Goal: Contribute content: Contribute content

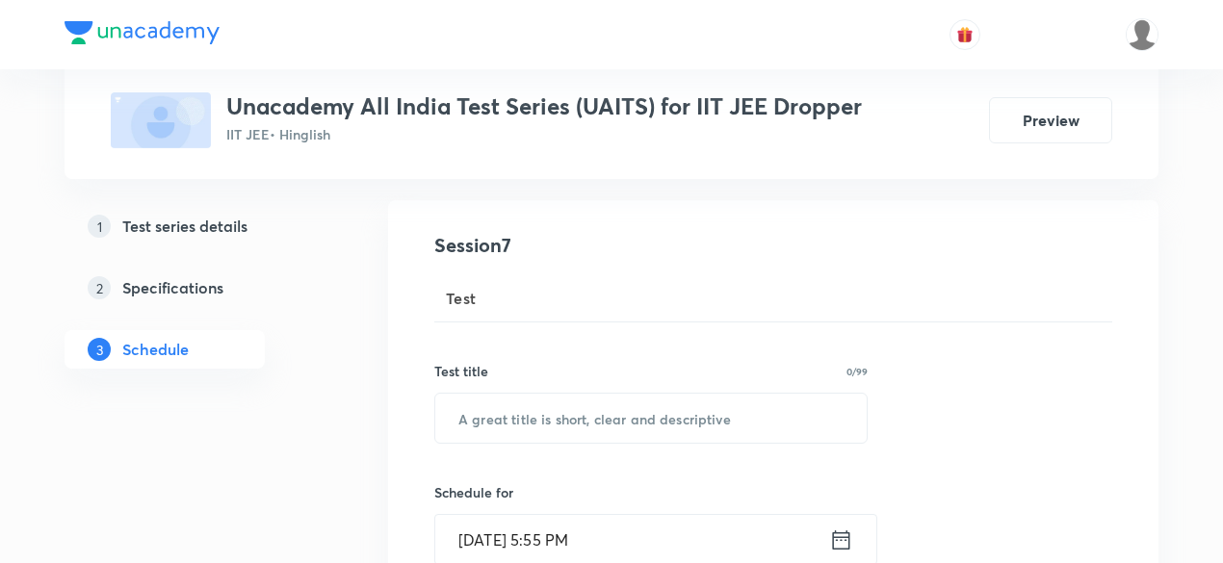
scroll to position [195, 0]
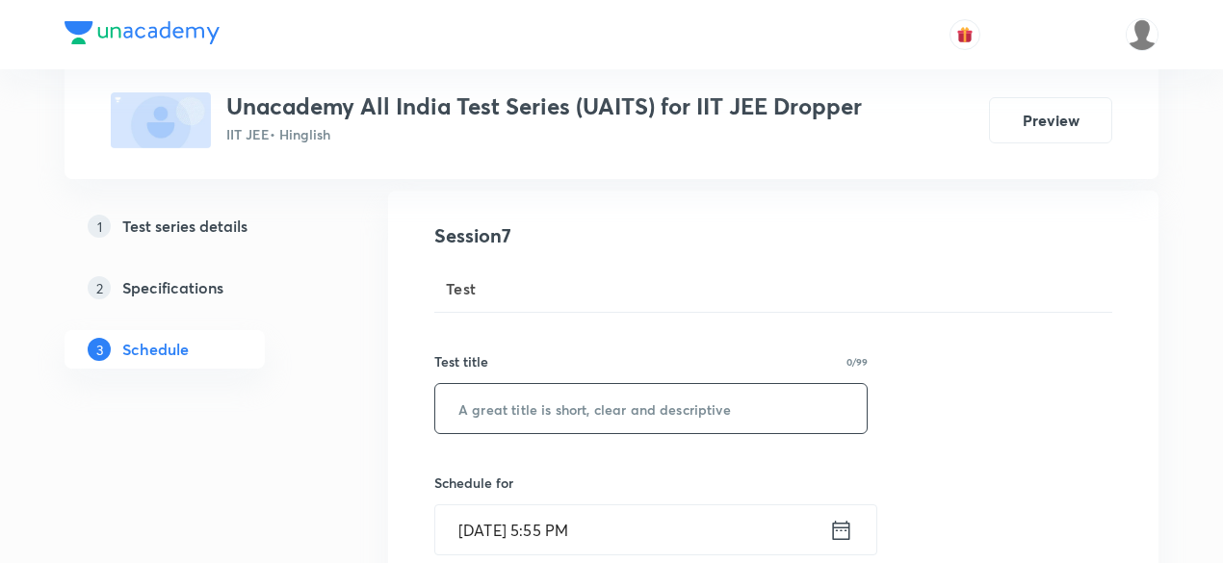
click at [550, 415] on input "text" at bounding box center [650, 408] width 431 height 49
paste input "UAITS-06"
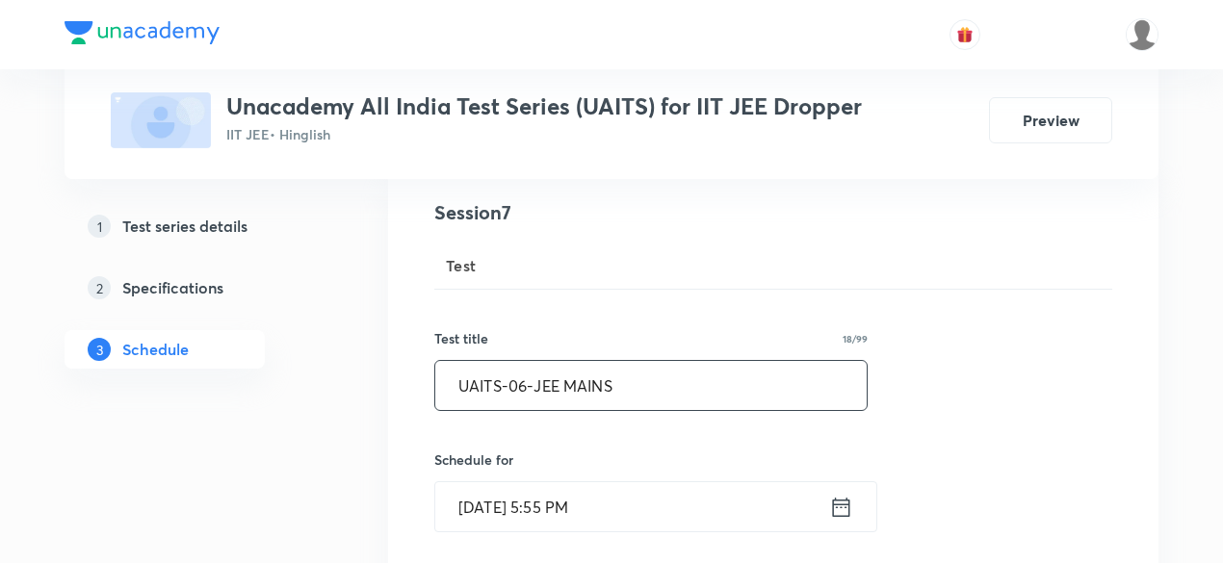
type input "UAITS-06-JEE MAINS"
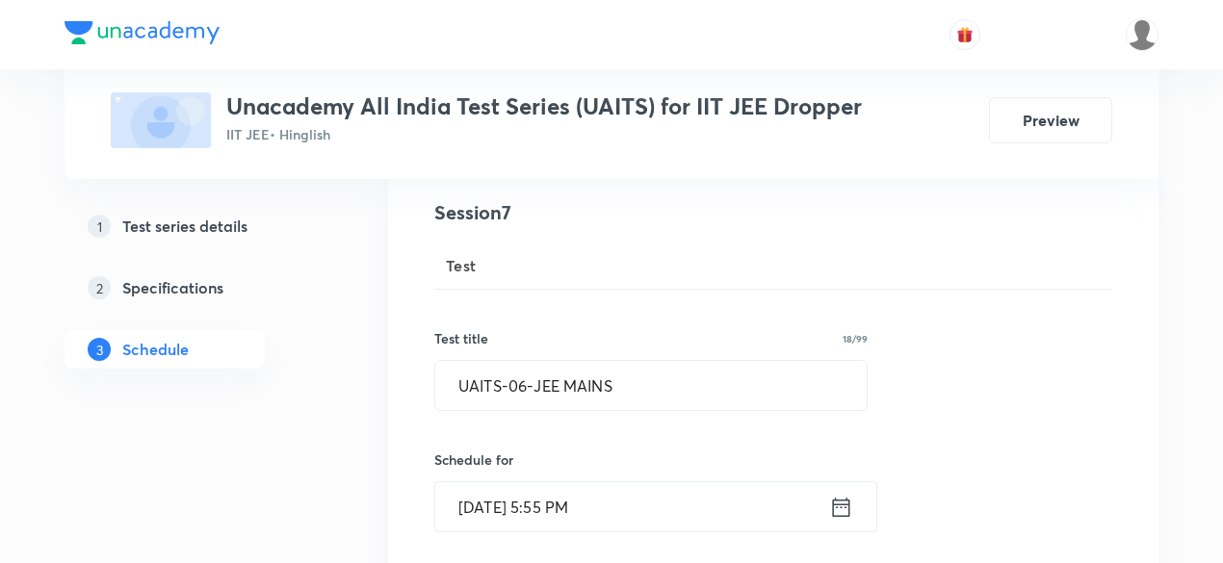
click at [848, 509] on icon at bounding box center [841, 507] width 24 height 27
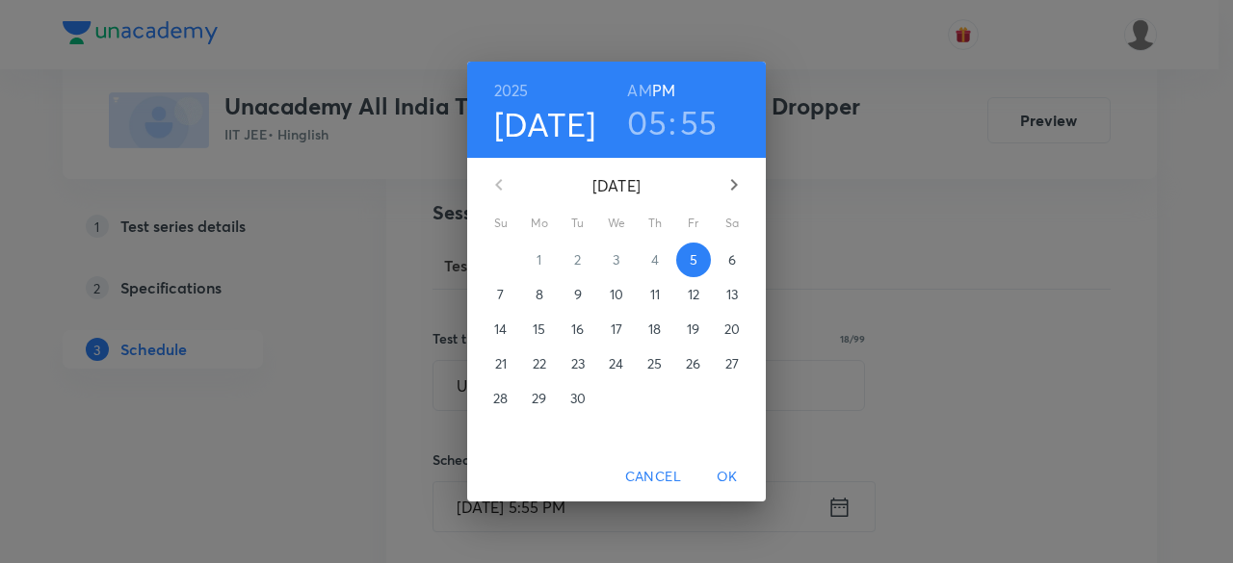
click at [495, 289] on span "7" at bounding box center [500, 294] width 35 height 19
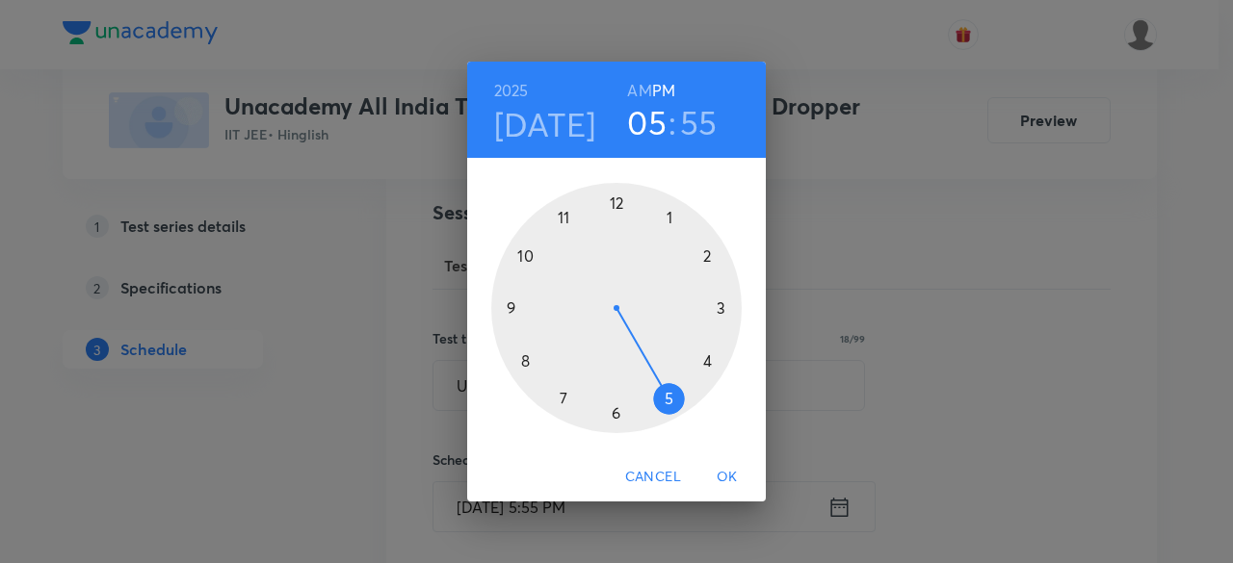
click at [707, 255] on div at bounding box center [616, 308] width 250 height 250
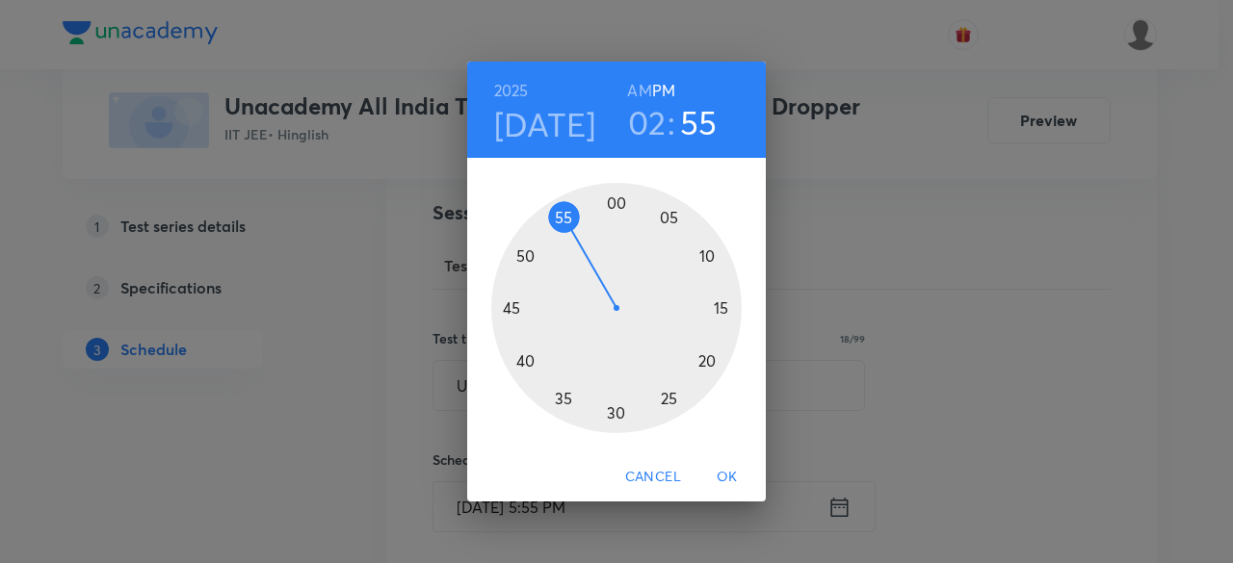
click at [611, 206] on div at bounding box center [616, 308] width 250 height 250
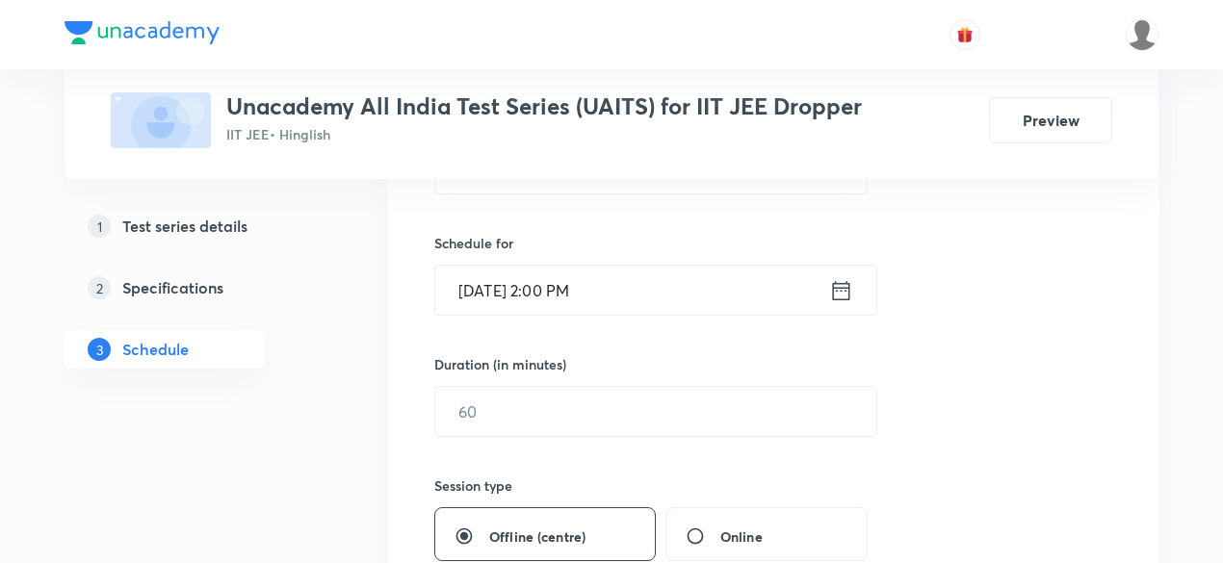
scroll to position [436, 0]
click at [661, 404] on input "text" at bounding box center [655, 409] width 441 height 49
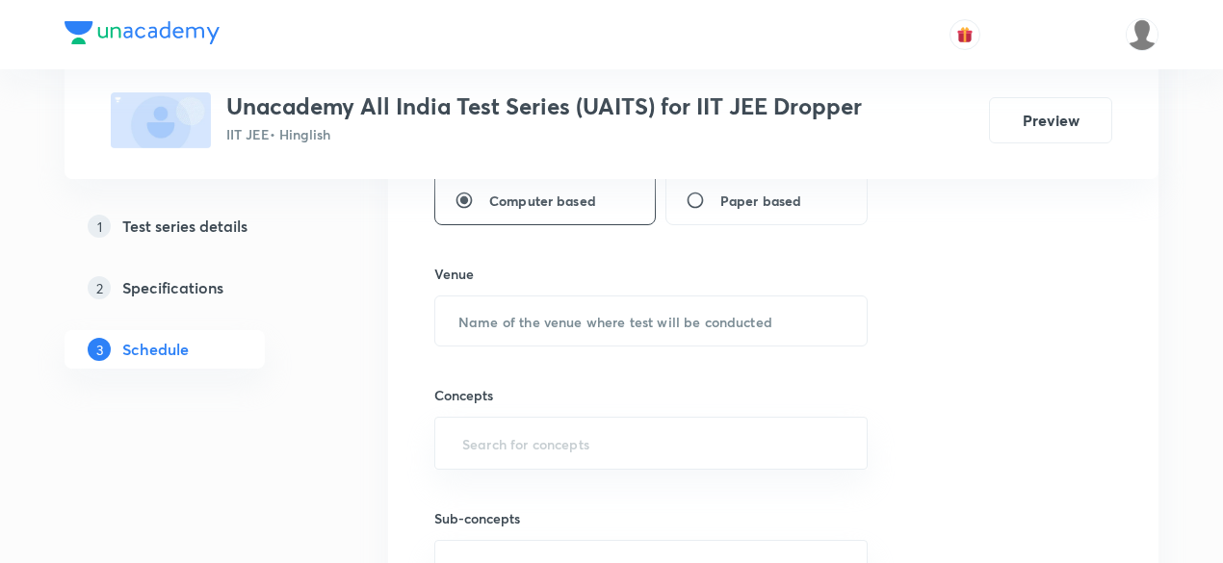
scroll to position [908, 0]
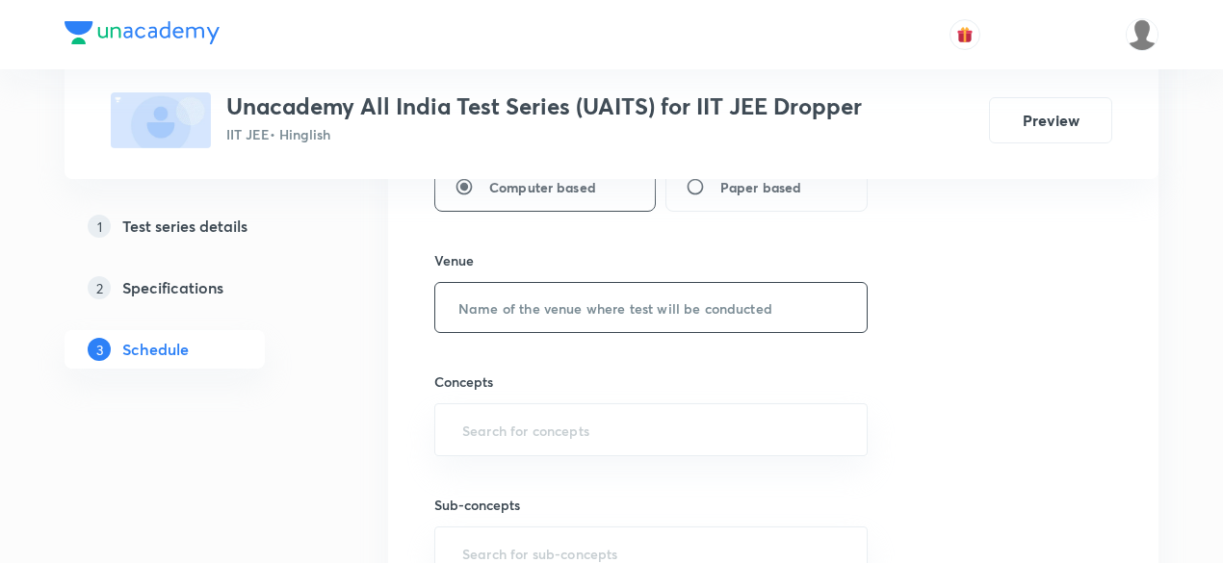
type input "180"
click at [620, 297] on input "text" at bounding box center [650, 307] width 431 height 49
type input "[GEOGRAPHIC_DATA]"
click at [636, 416] on input "text" at bounding box center [650, 430] width 385 height 36
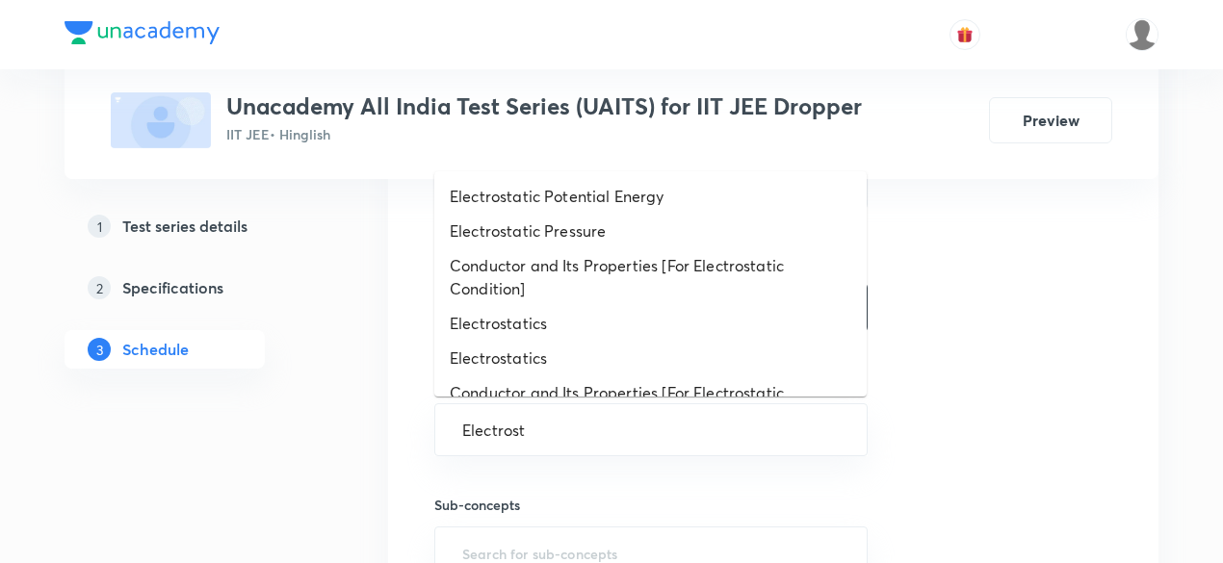
type input "Electrosta"
click at [561, 319] on li "Electrostatics" at bounding box center [650, 323] width 432 height 35
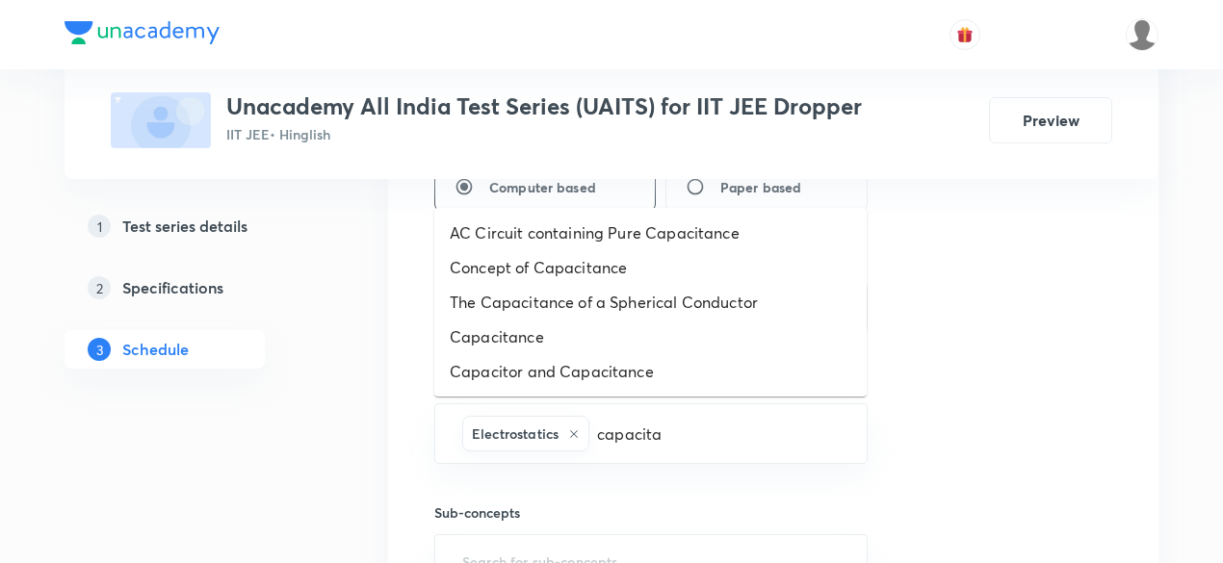
type input "capacitan"
click at [516, 340] on li "Capacitance" at bounding box center [650, 337] width 432 height 35
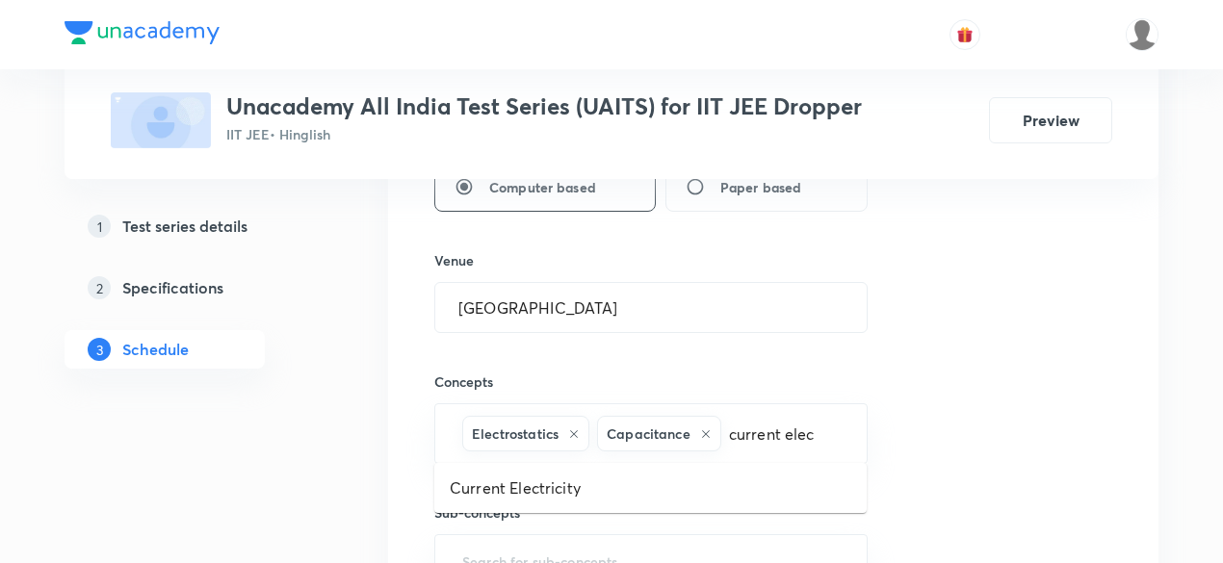
type input "current elect"
click at [484, 487] on li "Current Electricity" at bounding box center [650, 488] width 432 height 35
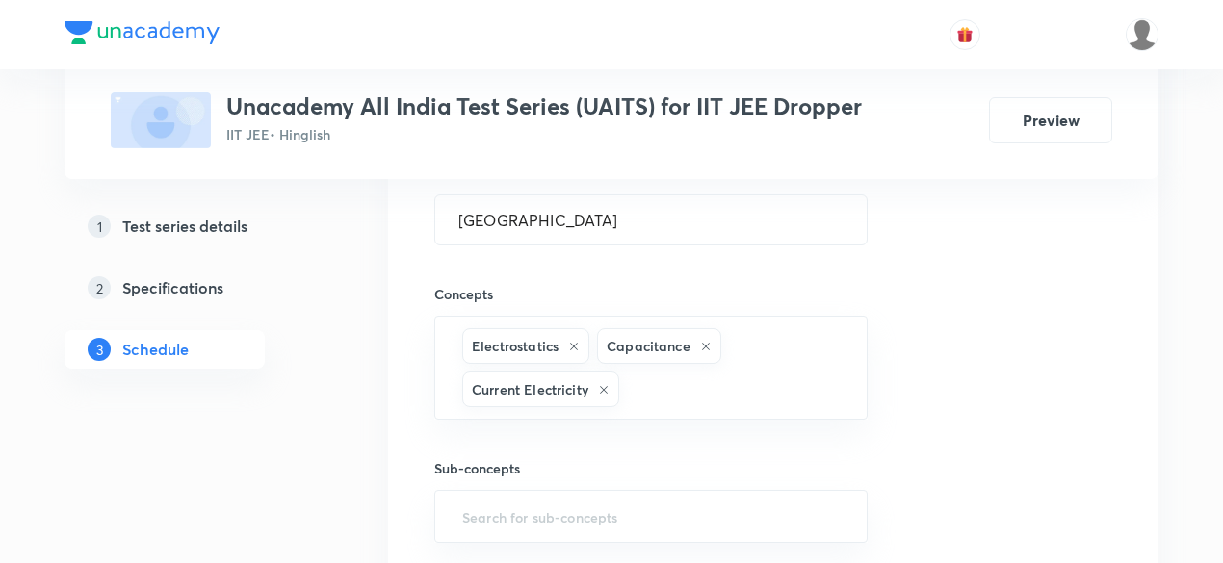
scroll to position [997, 0]
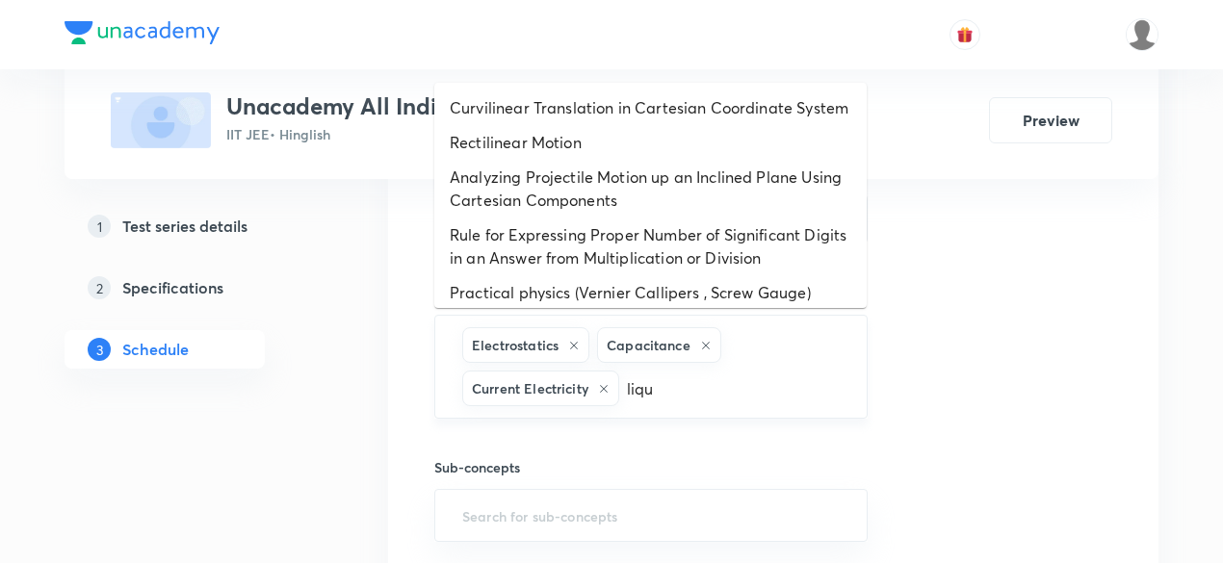
type input "liqui"
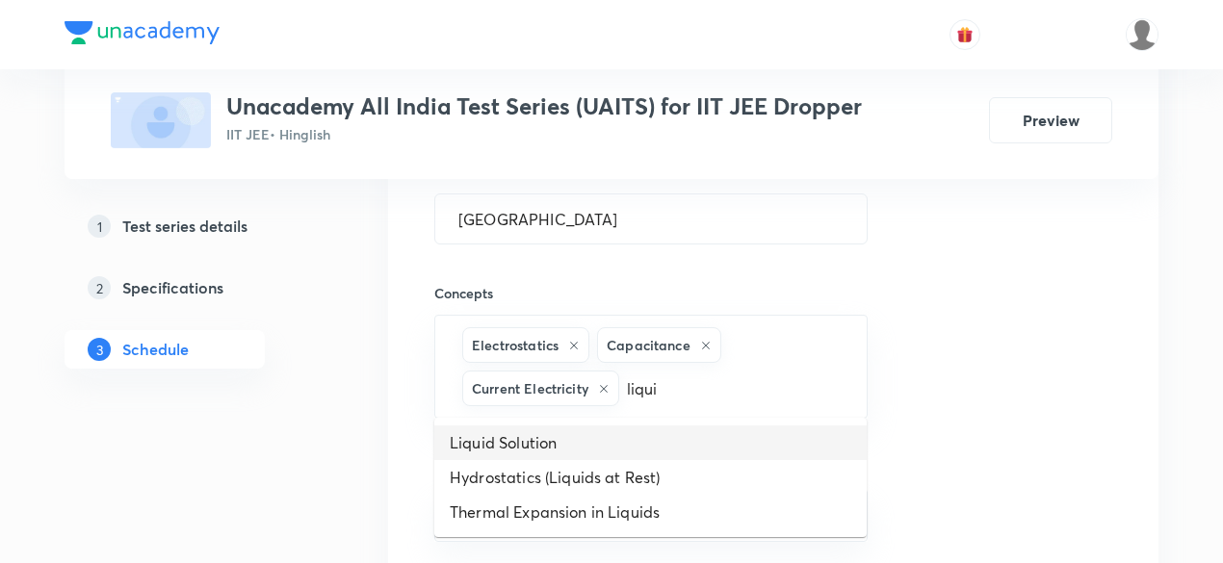
click at [661, 436] on li "Liquid Solution" at bounding box center [650, 443] width 432 height 35
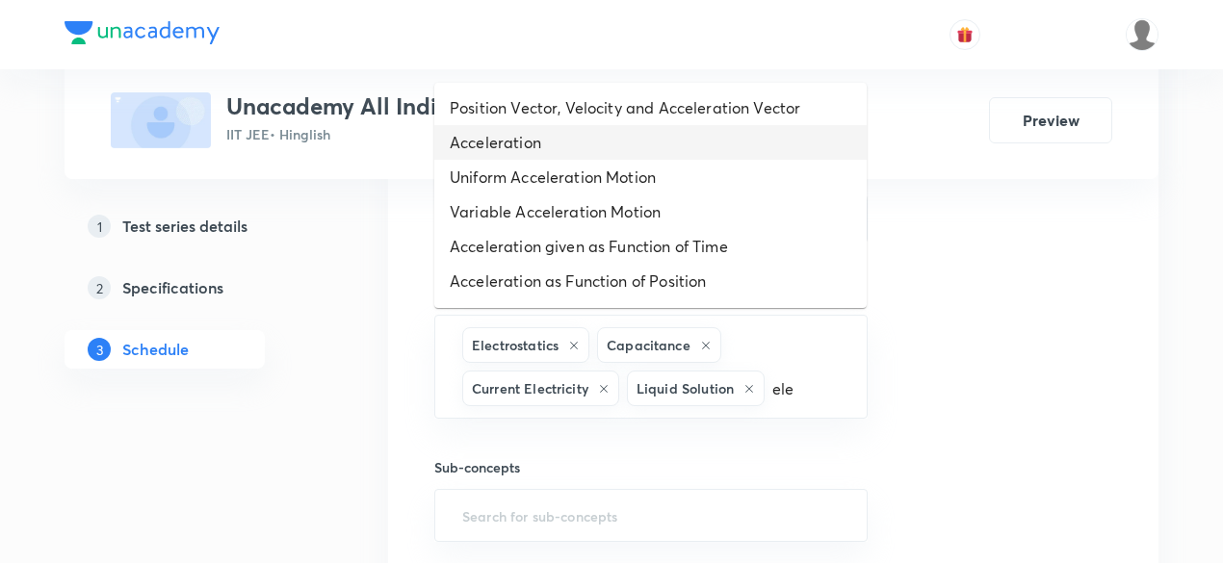
type input "ele"
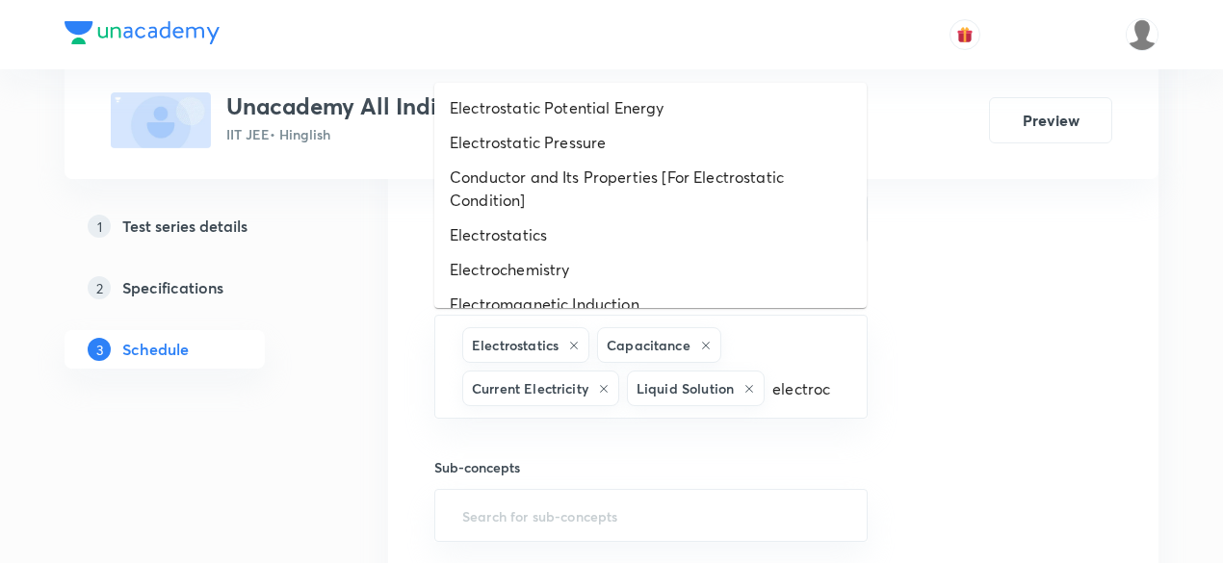
type input "electroch"
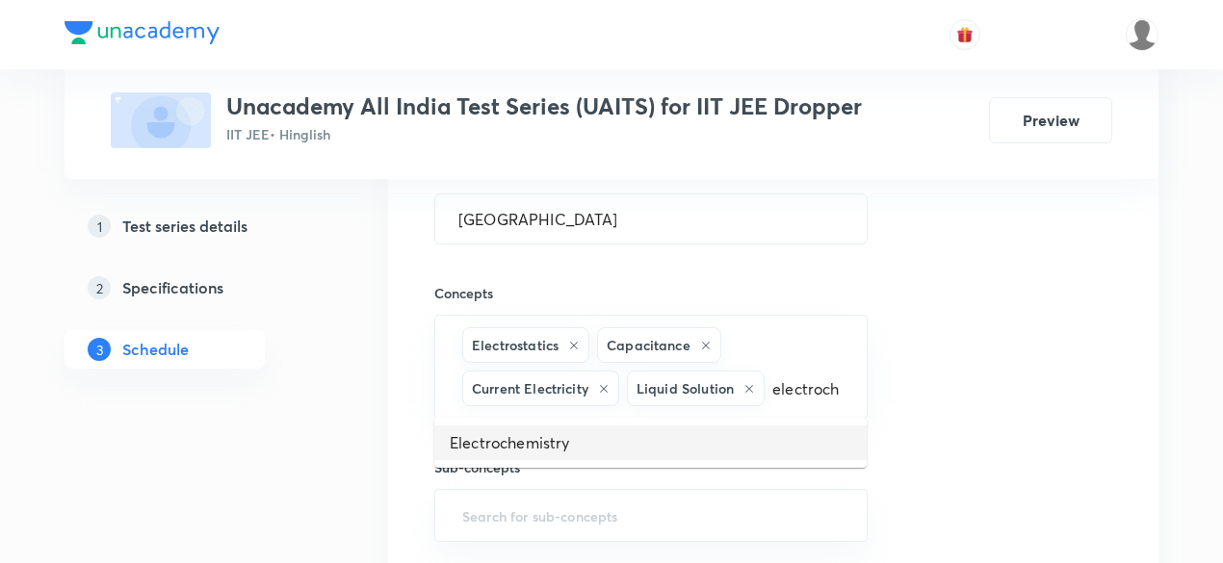
click at [520, 452] on li "Electrochemistry" at bounding box center [650, 443] width 432 height 35
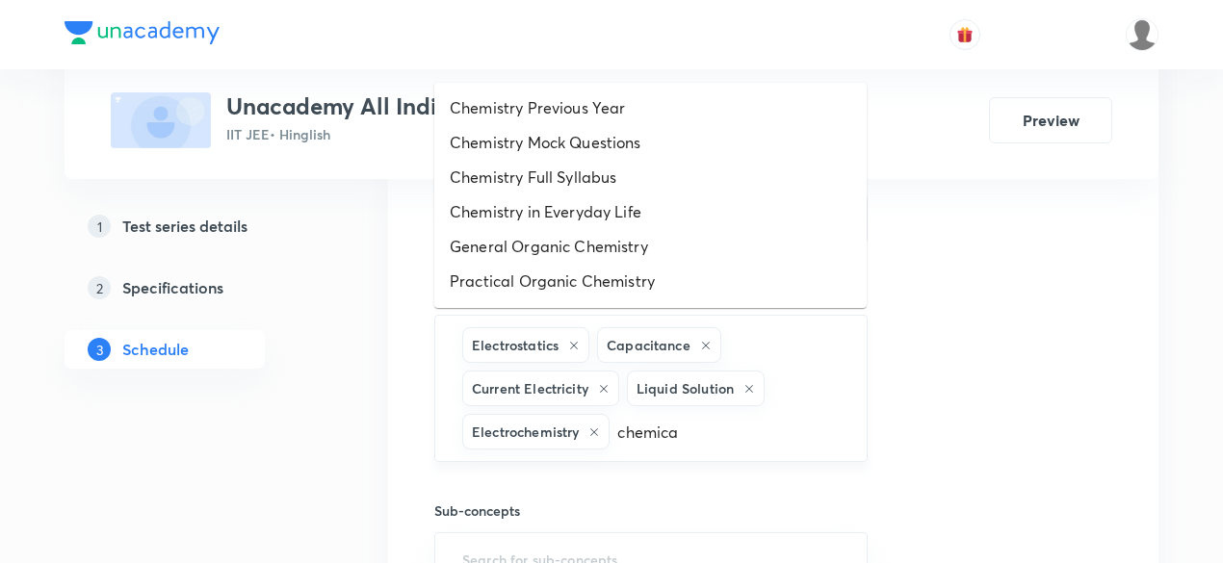
type input "chemical"
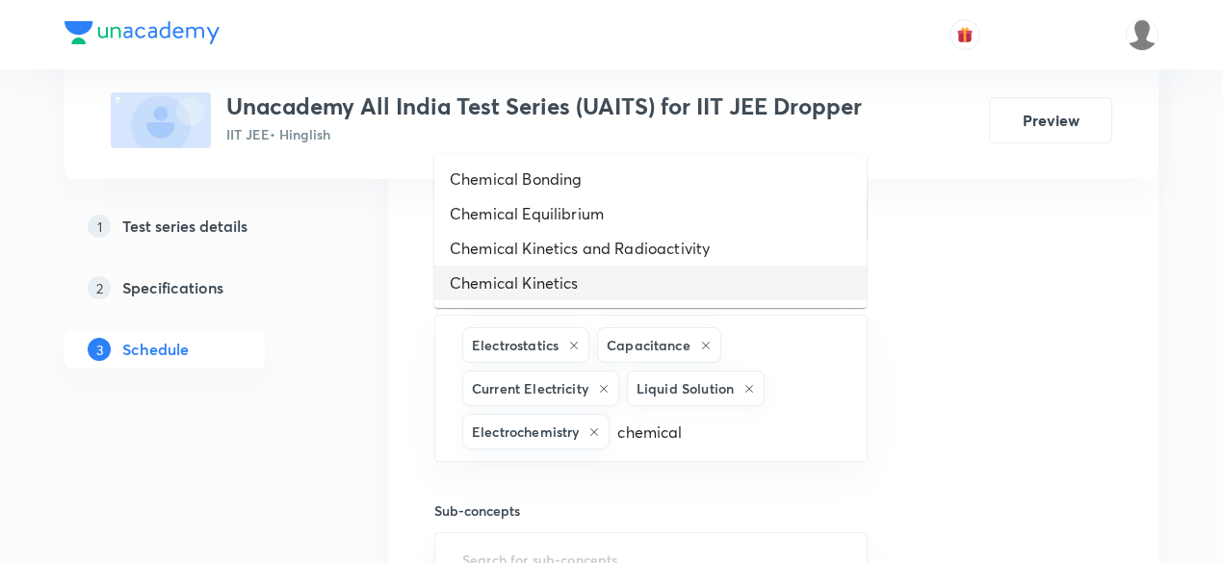
click at [555, 283] on li "Chemical Kinetics" at bounding box center [650, 283] width 432 height 35
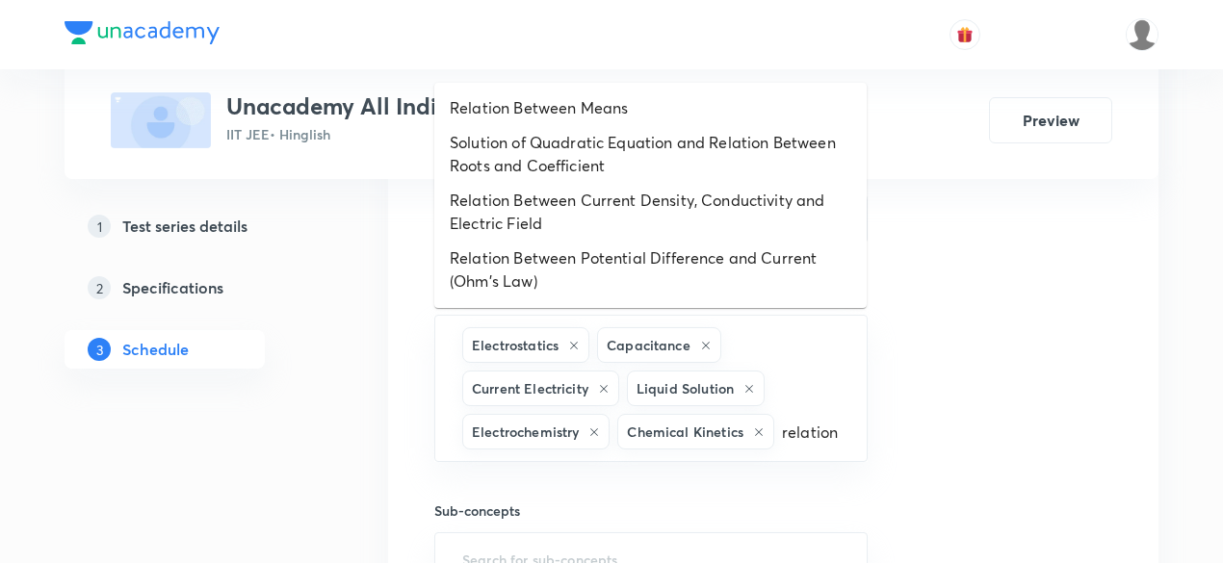
type input "relation a"
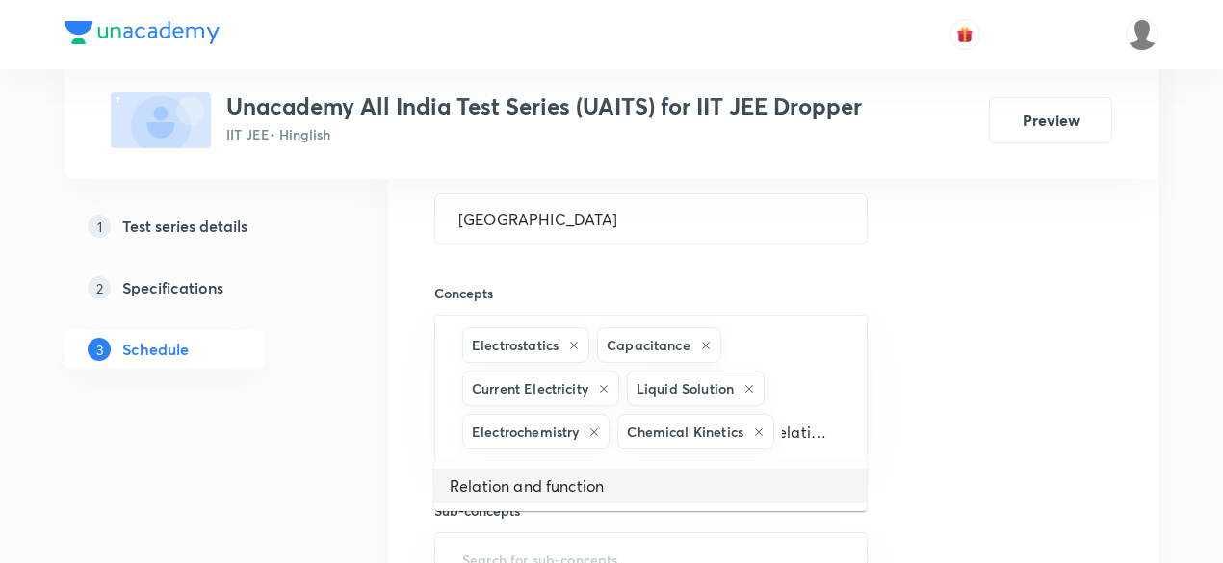
click at [541, 482] on li "Relation and function" at bounding box center [650, 486] width 432 height 35
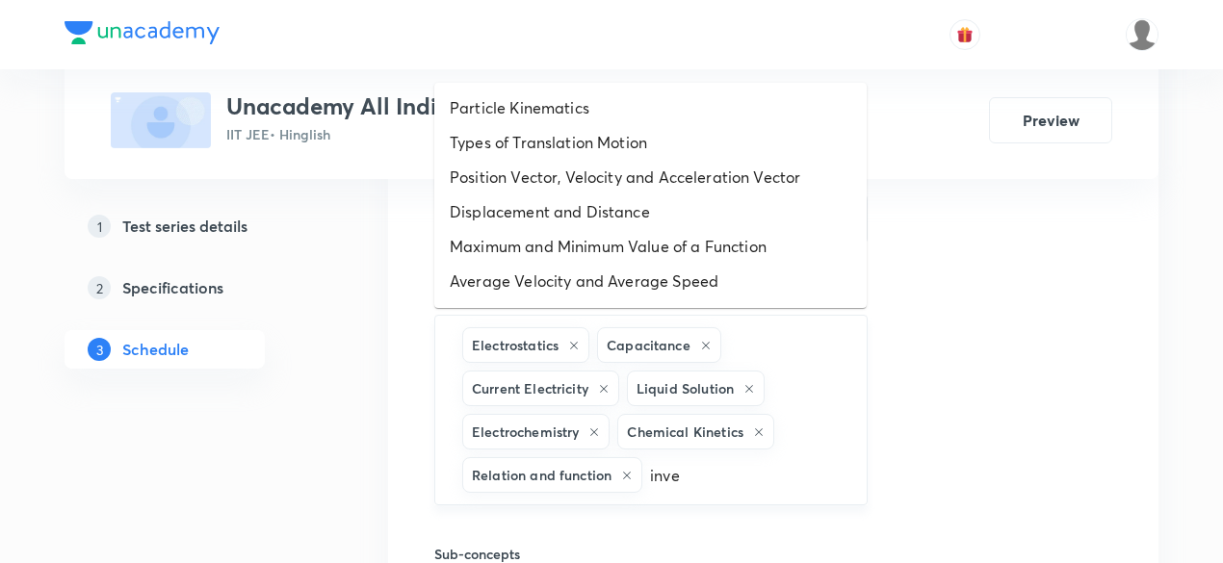
type input "inver"
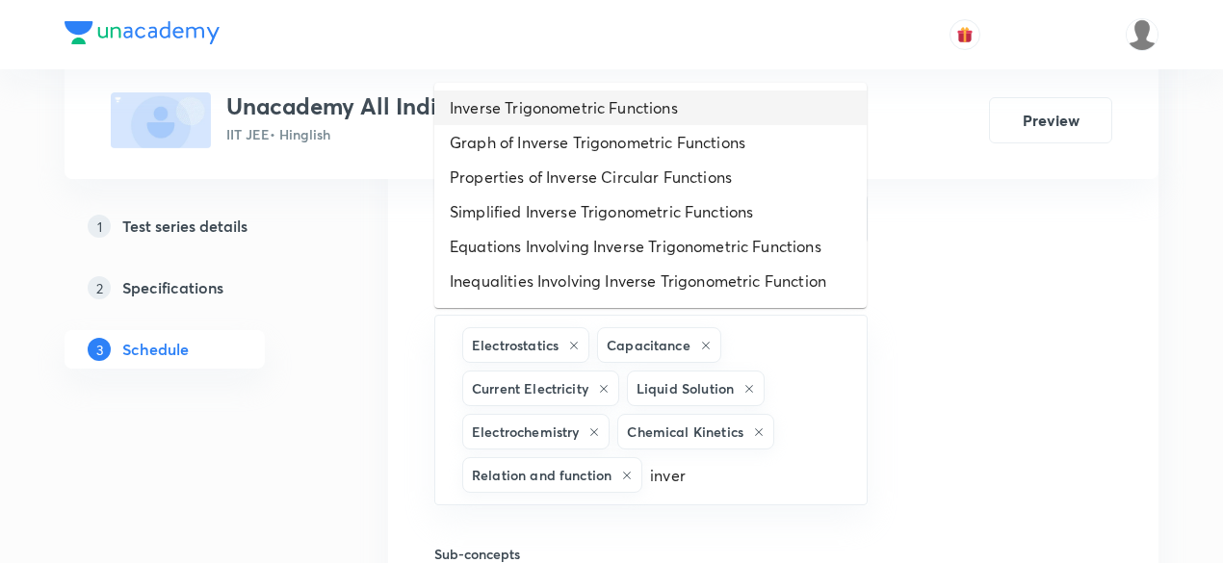
click at [572, 98] on li "Inverse Trigonometric Functions" at bounding box center [650, 108] width 432 height 35
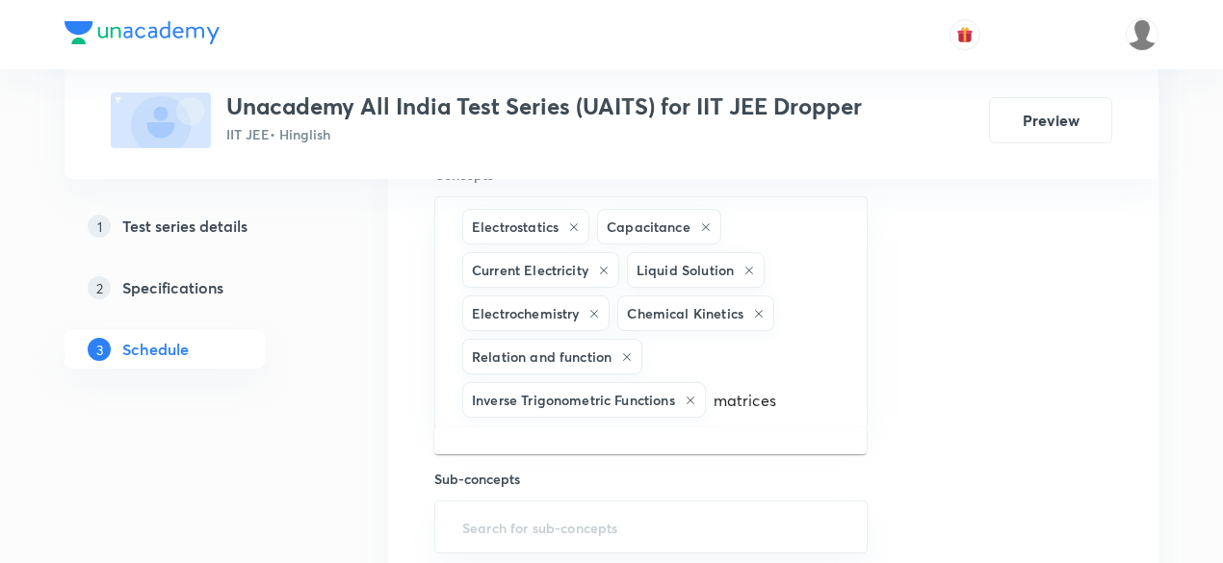
scroll to position [1131, 0]
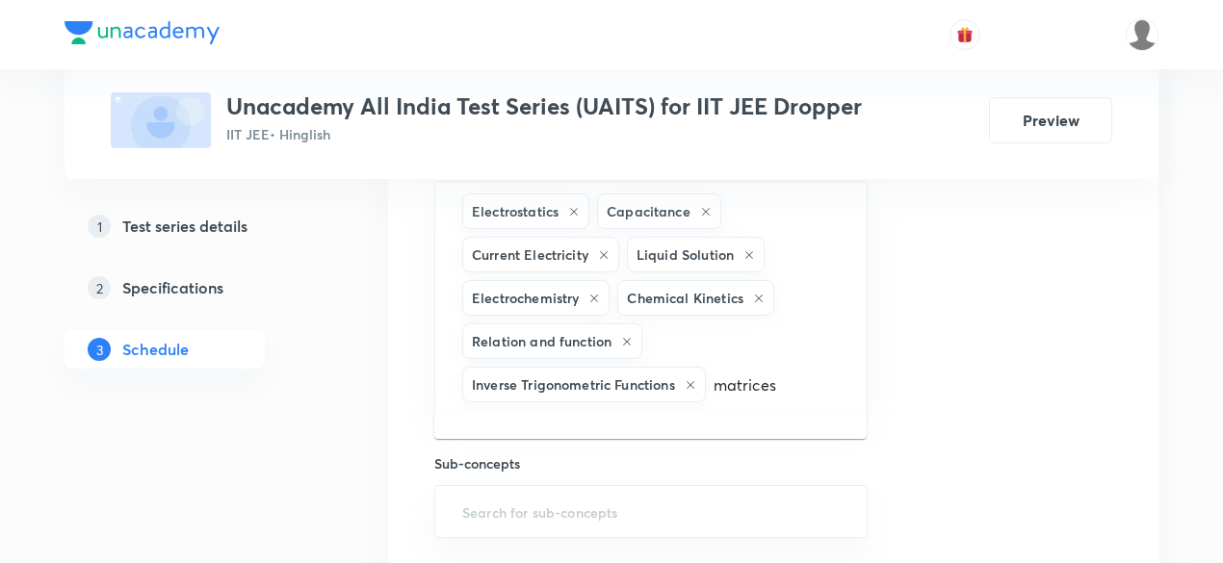
type input "matrices"
click at [618, 431] on li "Matrices" at bounding box center [650, 437] width 432 height 35
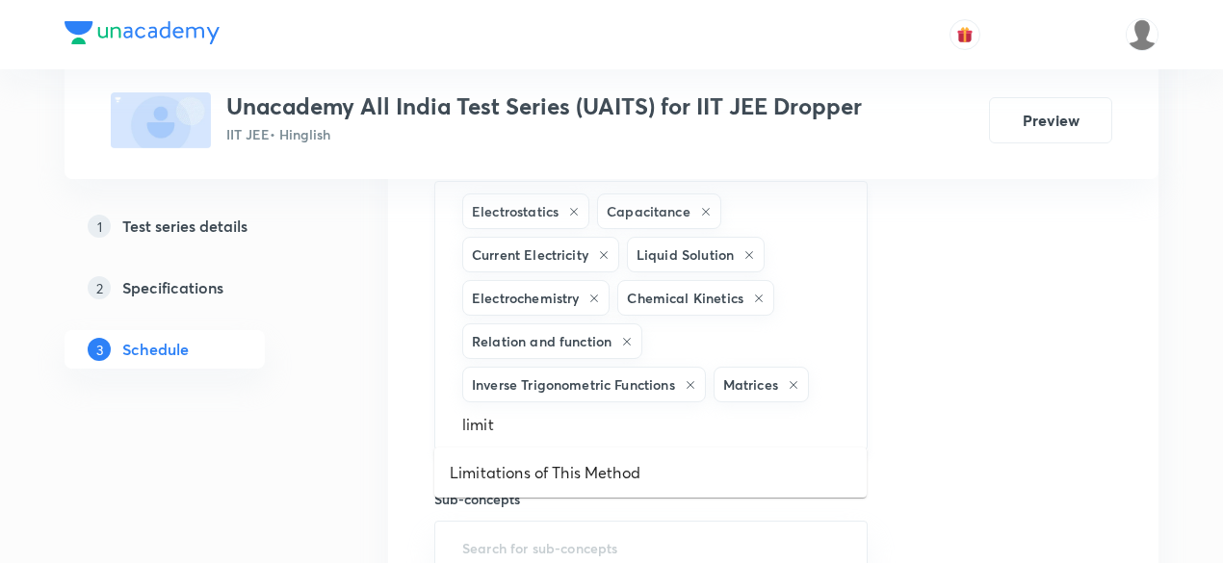
type input "limits"
click at [501, 464] on li "Limits" at bounding box center [650, 473] width 432 height 35
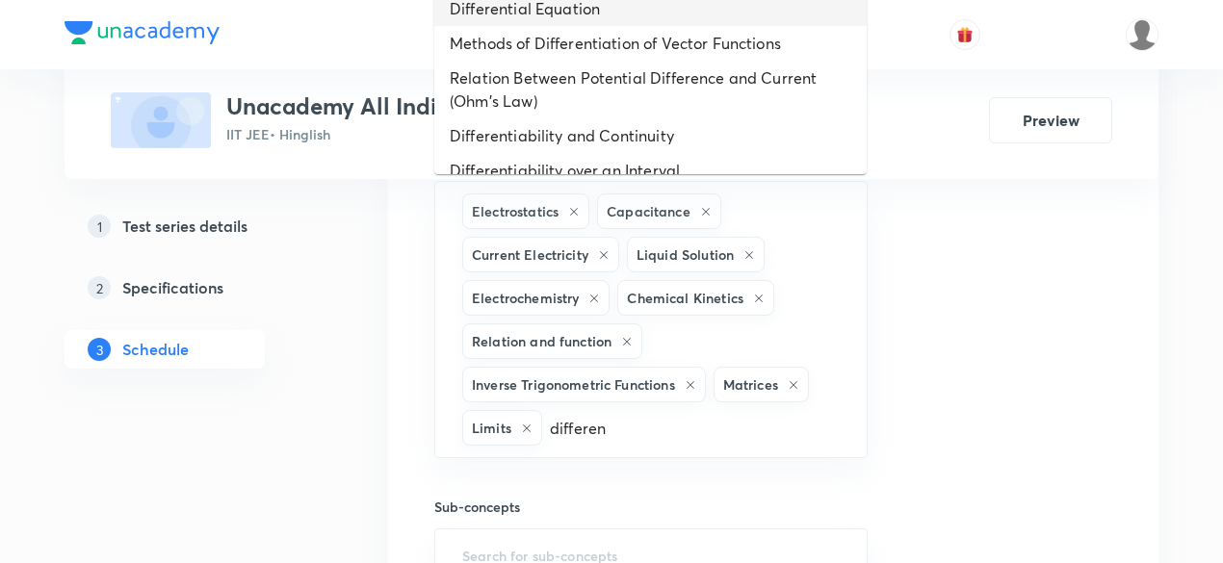
type input "differen"
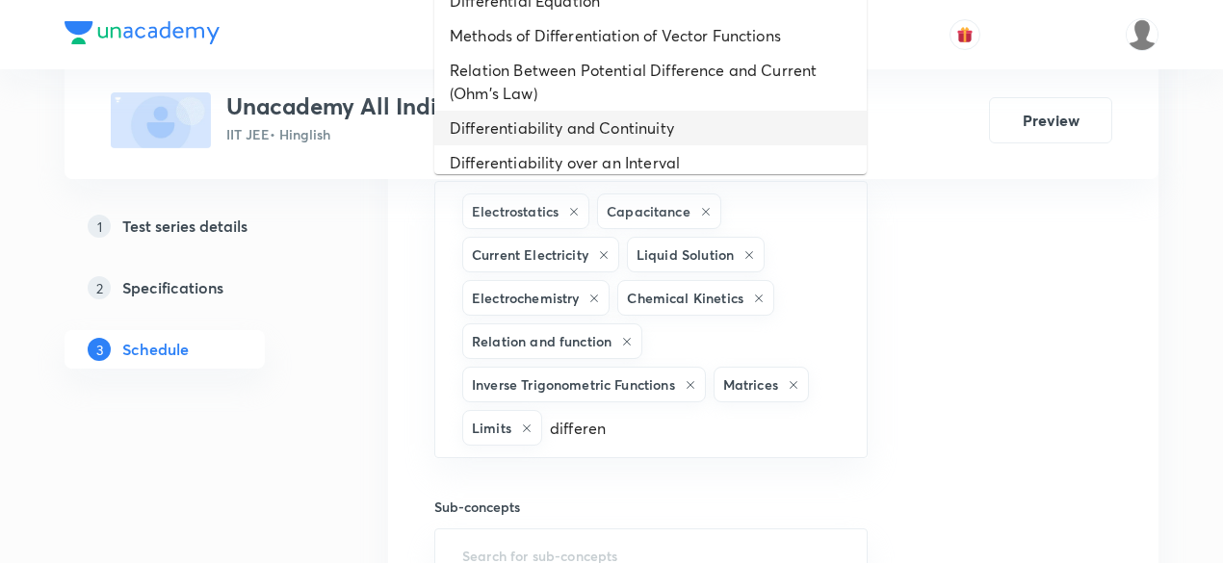
scroll to position [0, 0]
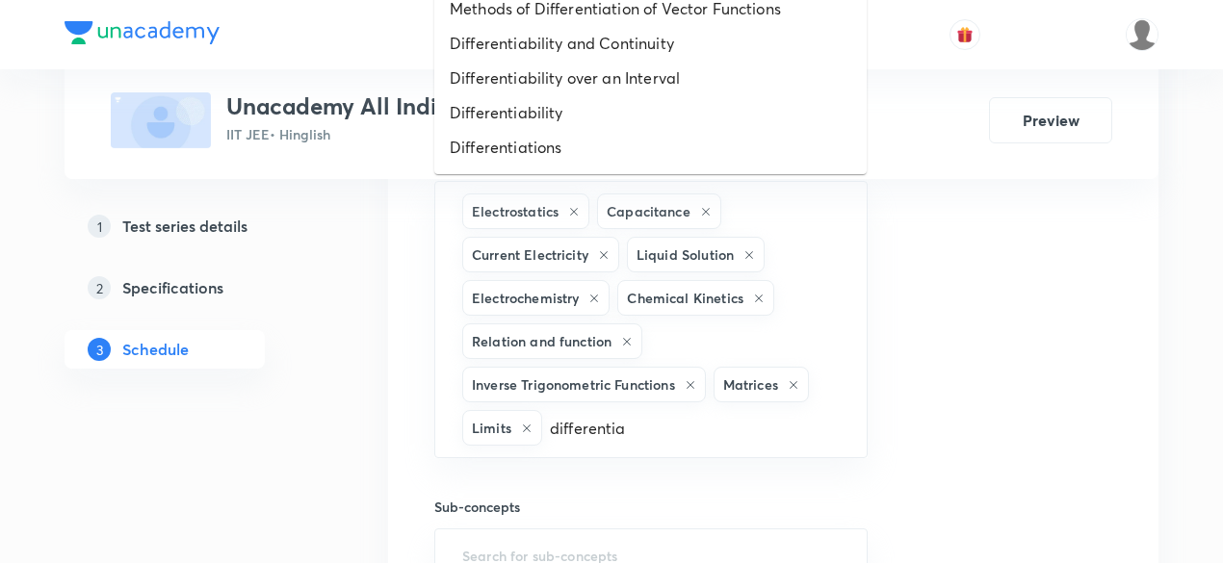
type input "differentiab"
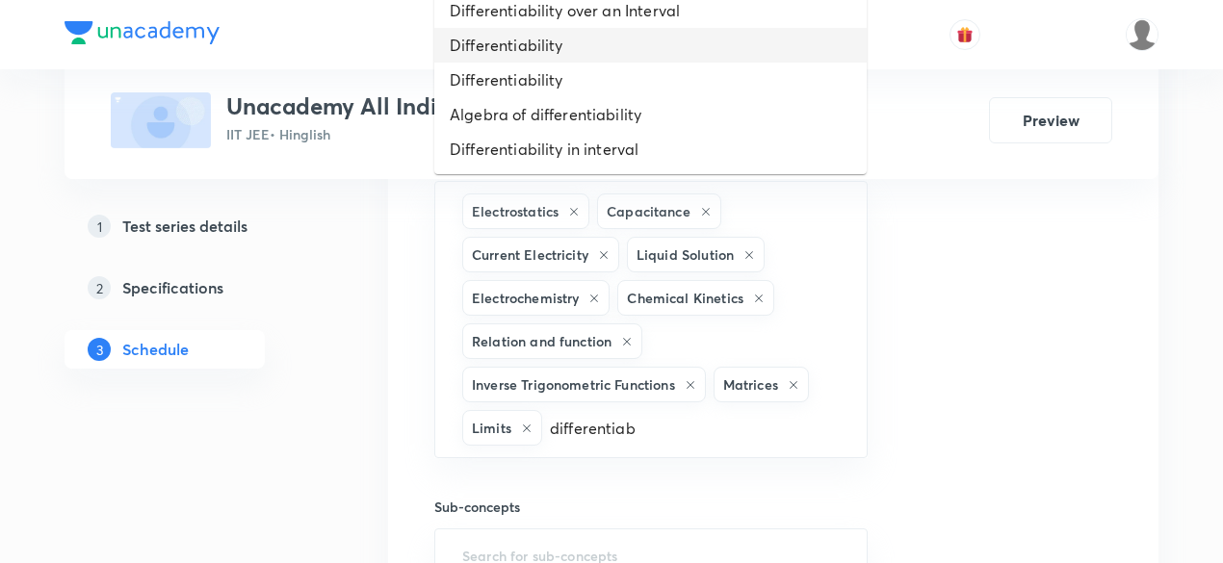
click at [570, 47] on li "Differentiability" at bounding box center [650, 45] width 432 height 35
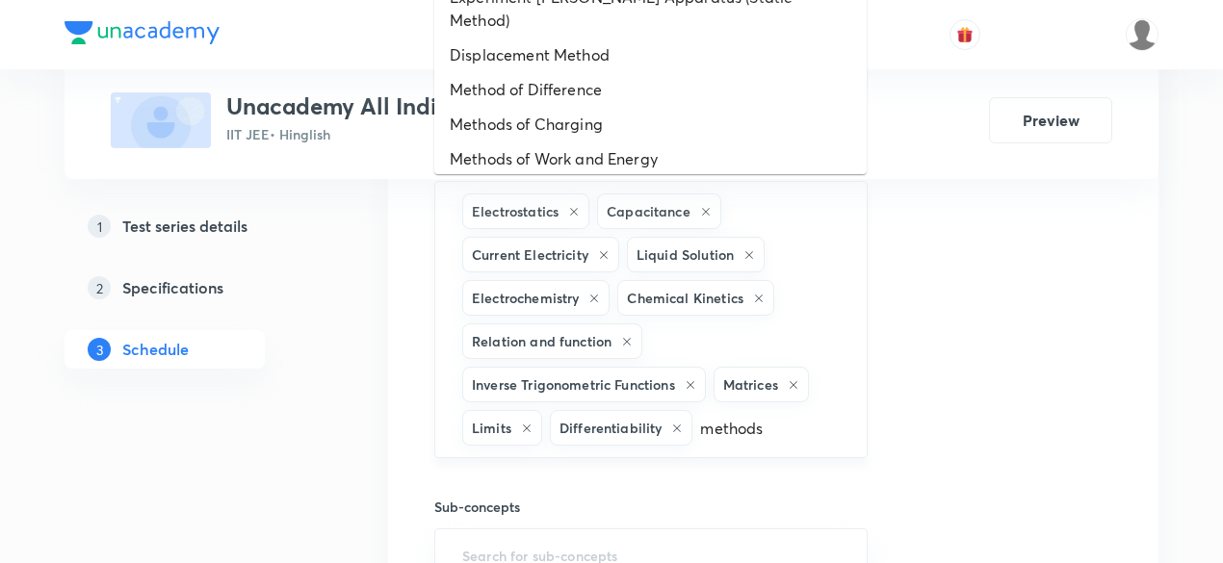
type input "methods"
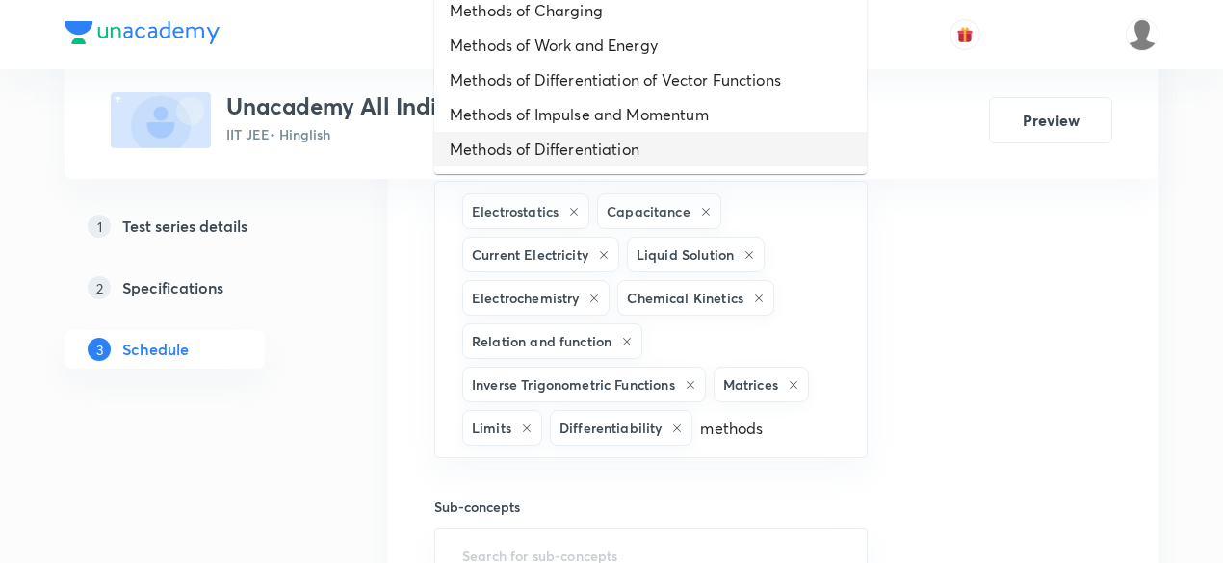
click at [596, 157] on li "Methods of Differentiation" at bounding box center [650, 149] width 432 height 35
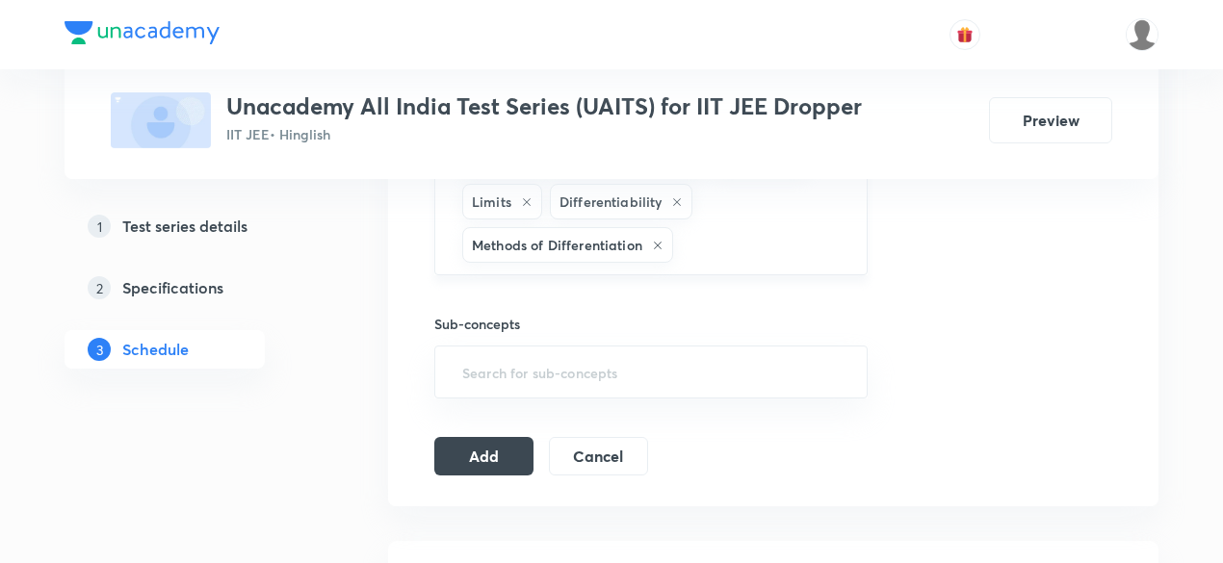
scroll to position [1375, 0]
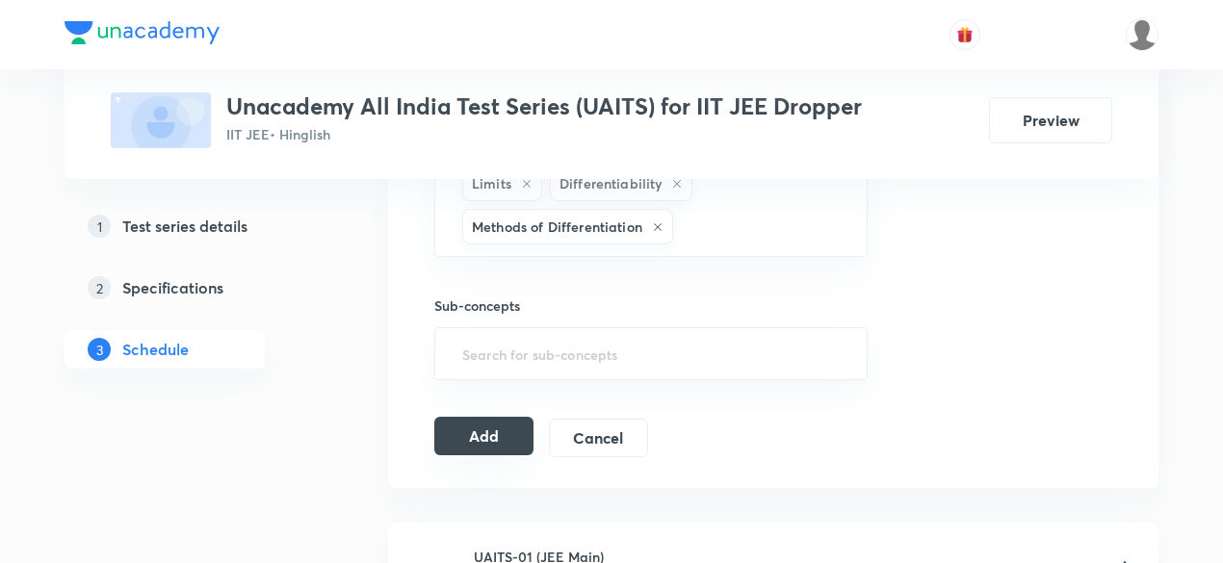
click at [480, 442] on button "Add" at bounding box center [483, 436] width 99 height 39
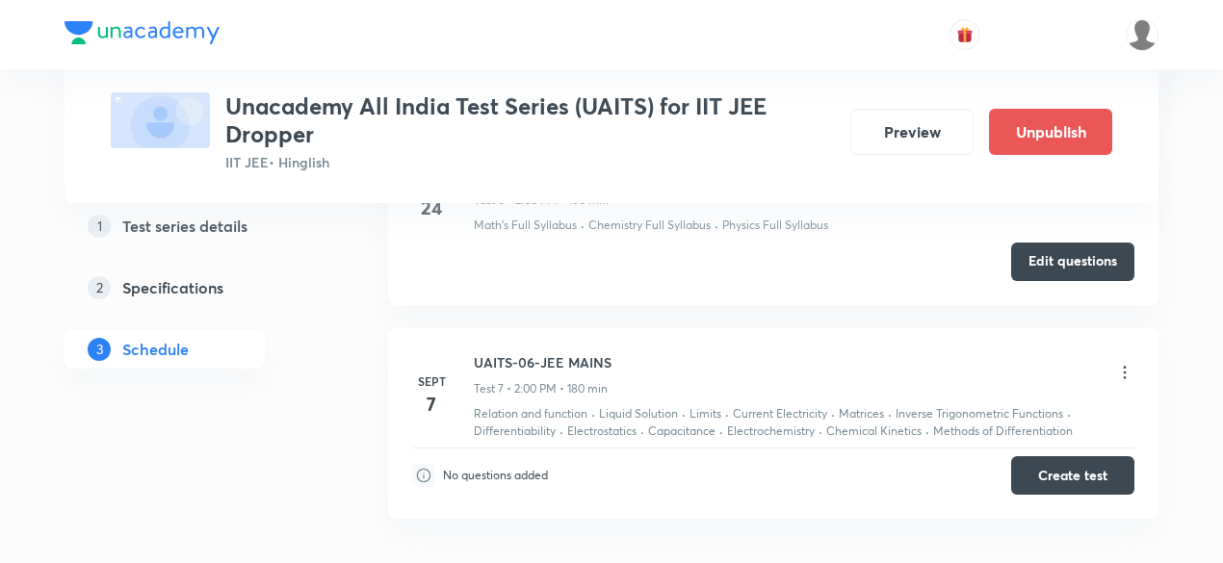
scroll to position [2544, 0]
click at [1066, 474] on button "Create test" at bounding box center [1072, 473] width 123 height 39
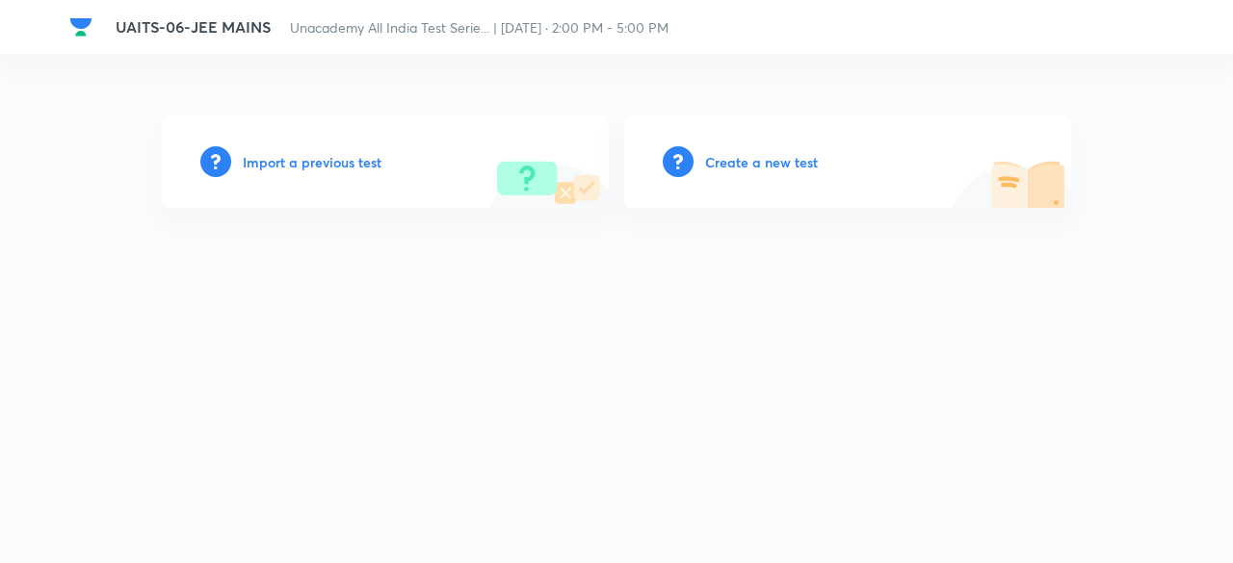
click at [378, 136] on div "Import a previous test" at bounding box center [385, 162] width 447 height 92
click at [343, 164] on h6 "Import a previous test" at bounding box center [312, 162] width 139 height 20
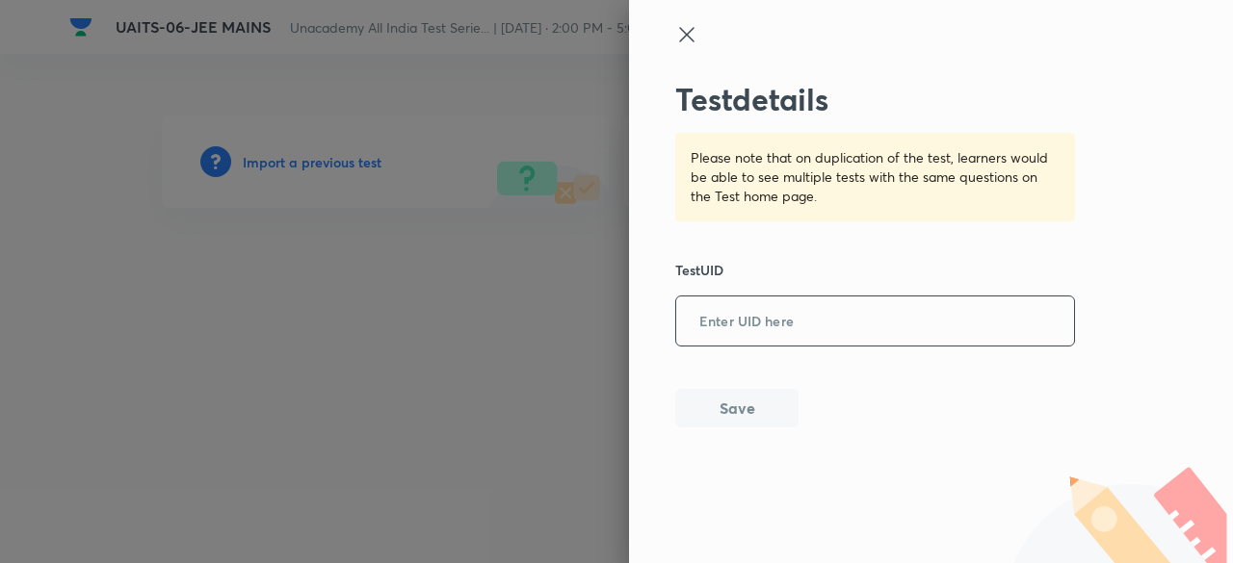
click at [784, 317] on input "text" at bounding box center [875, 322] width 398 height 47
paste input "IR0EGJHGLY"
type input "IR0EGJHGLY"
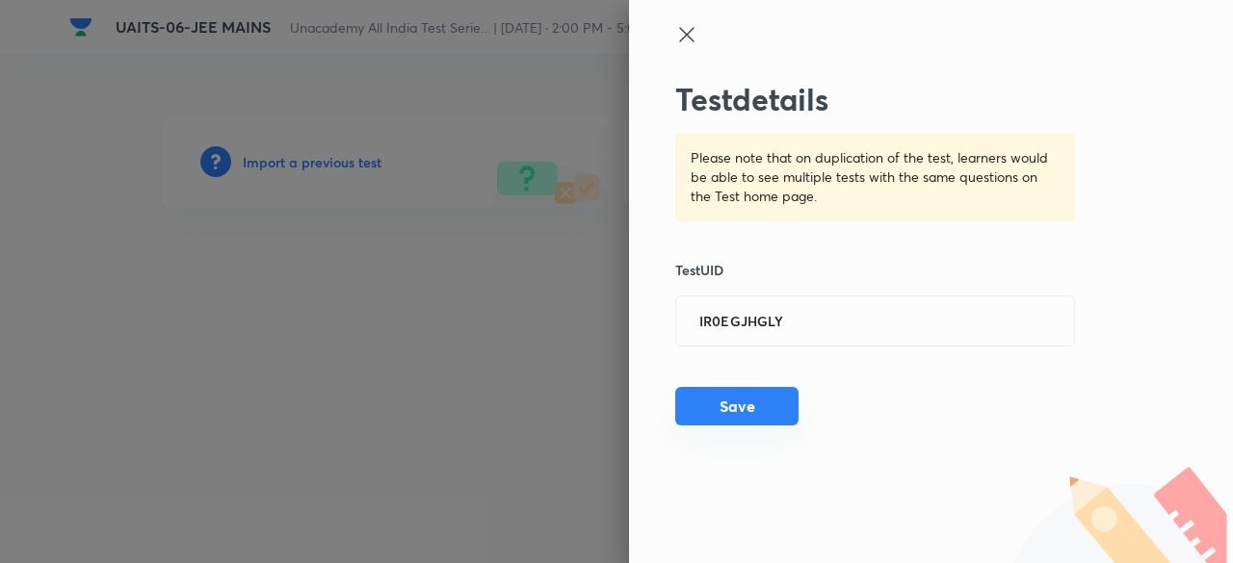
click at [749, 411] on button "Save" at bounding box center [736, 406] width 123 height 39
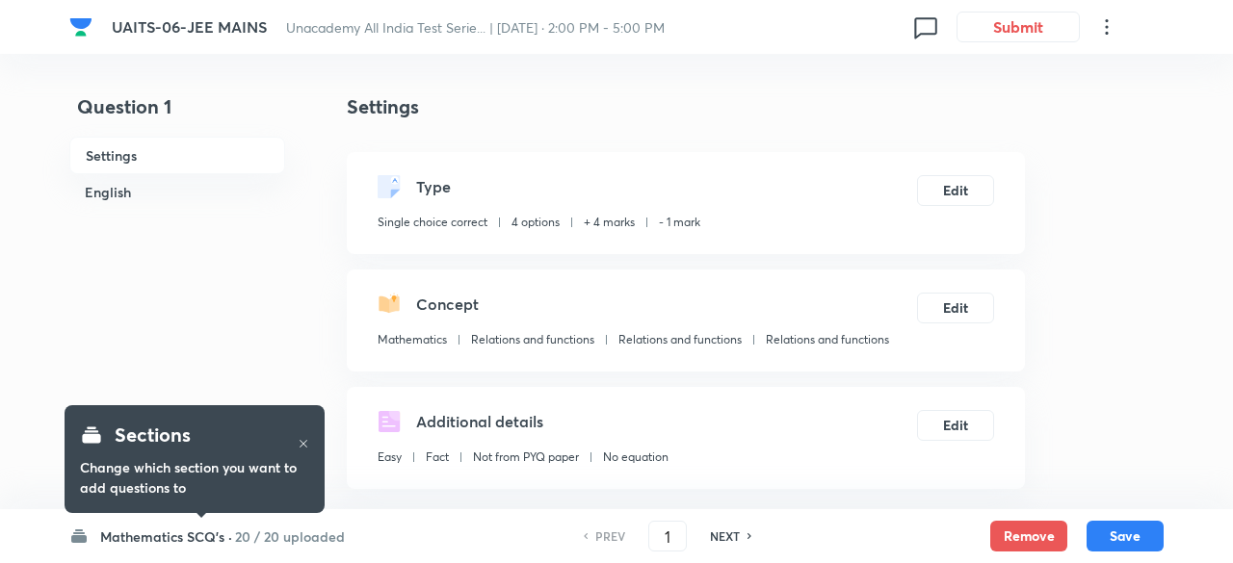
checkbox input "true"
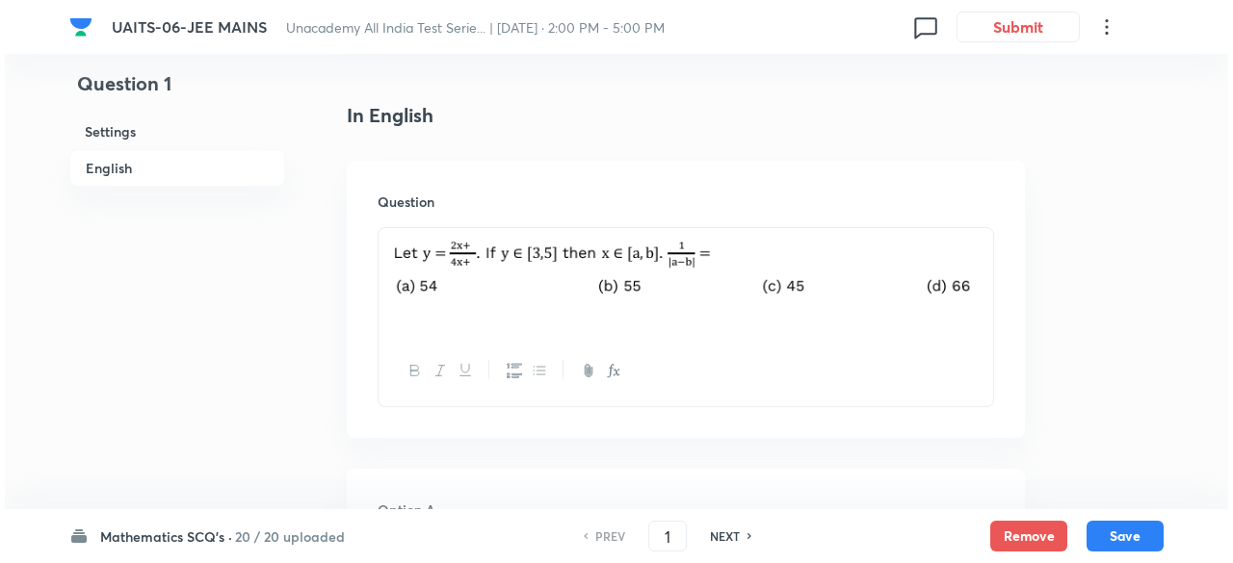
scroll to position [464, 0]
click at [1010, 27] on button "Submit" at bounding box center [1013, 25] width 123 height 31
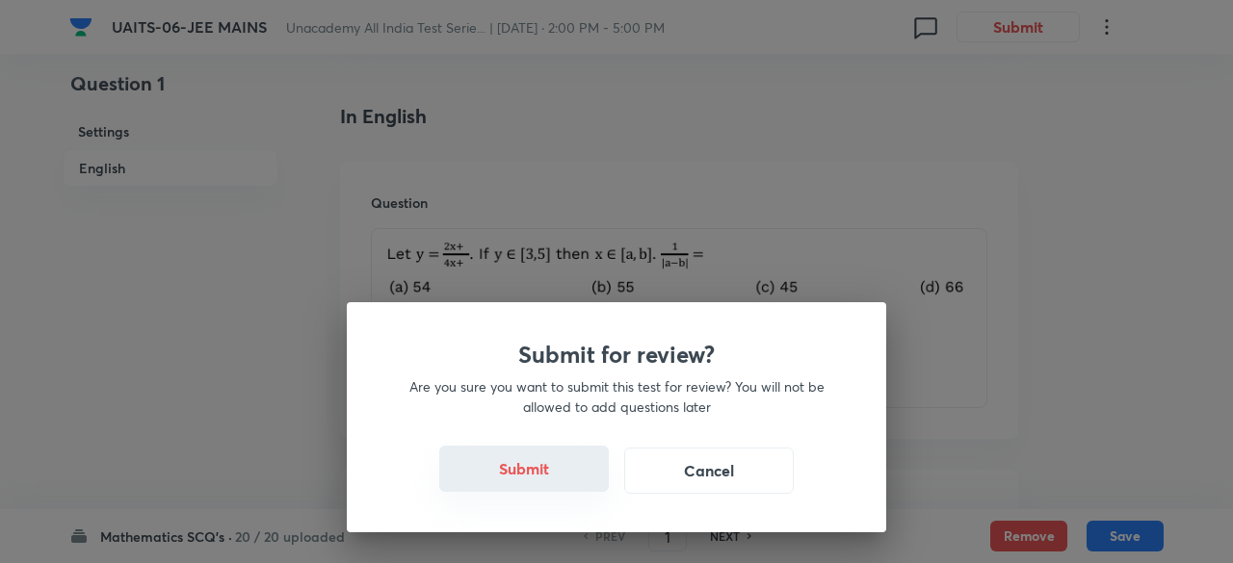
click at [530, 473] on button "Submit" at bounding box center [524, 469] width 170 height 46
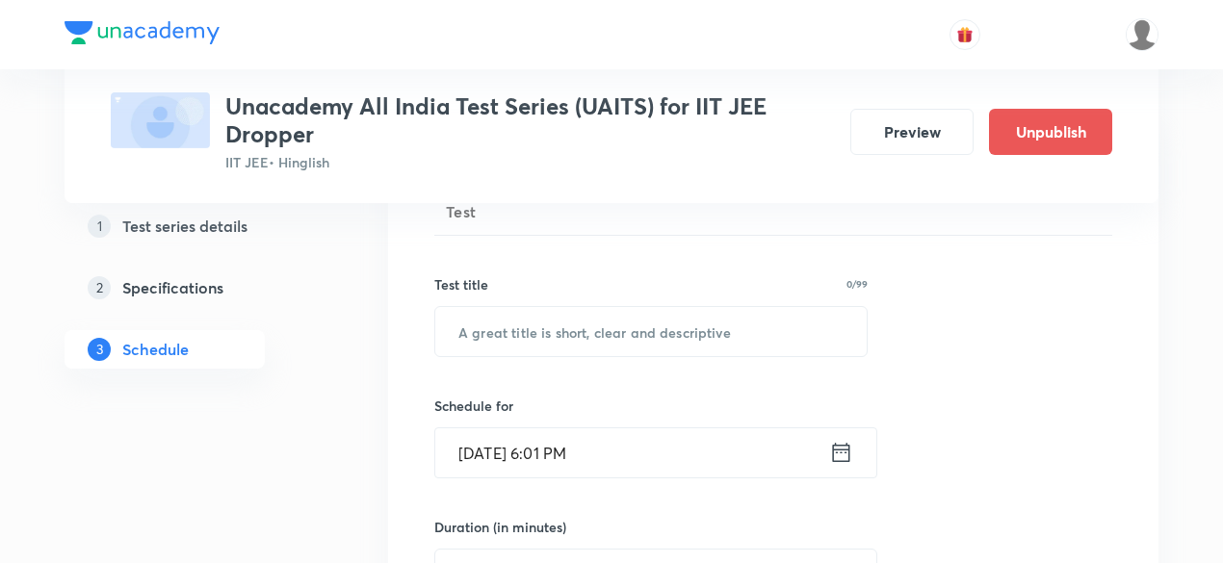
scroll to position [371, 0]
